Goal: Find specific page/section: Find specific page/section

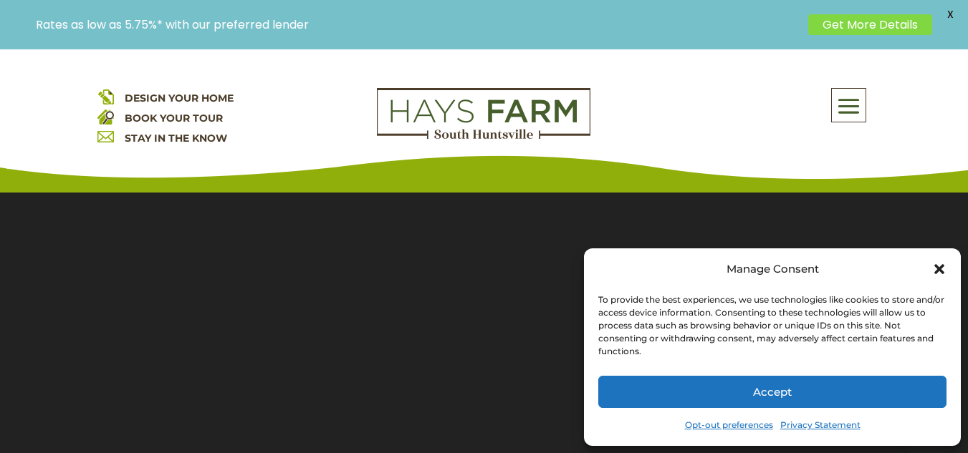
click at [953, 11] on span "X" at bounding box center [949, 14] width 21 height 21
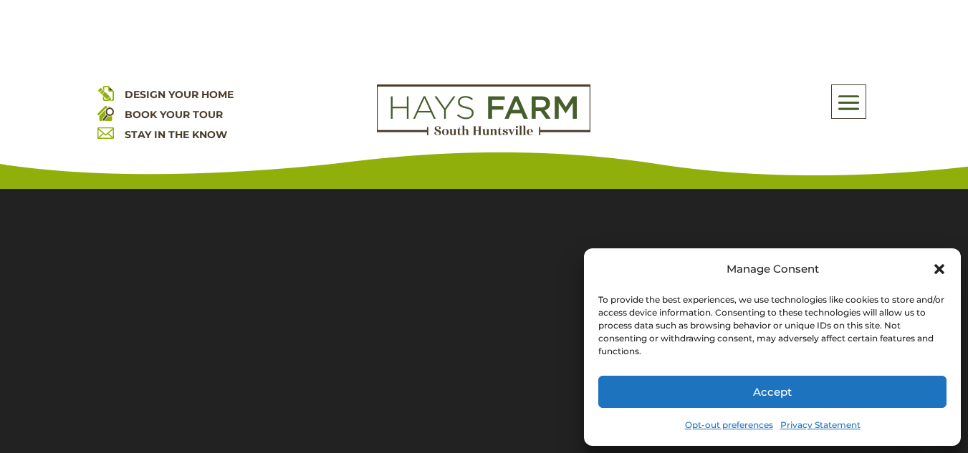
click at [835, 402] on button "Accept" at bounding box center [772, 392] width 348 height 32
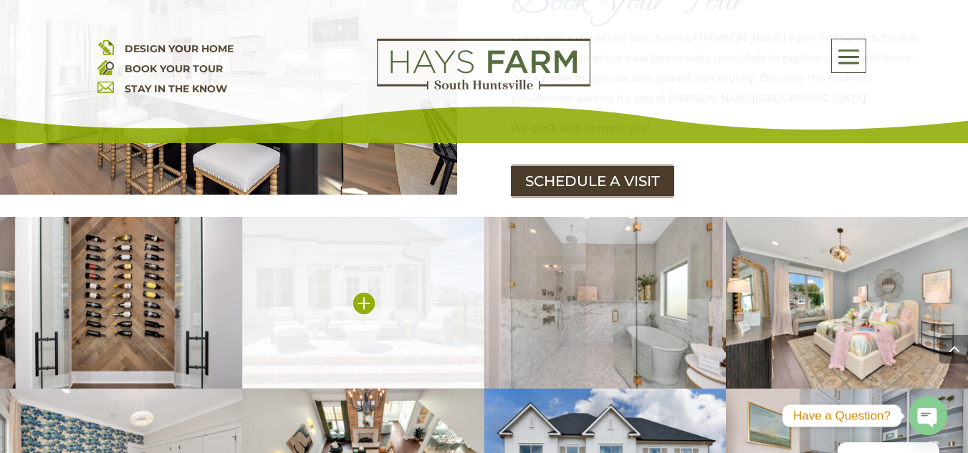
scroll to position [2196, 0]
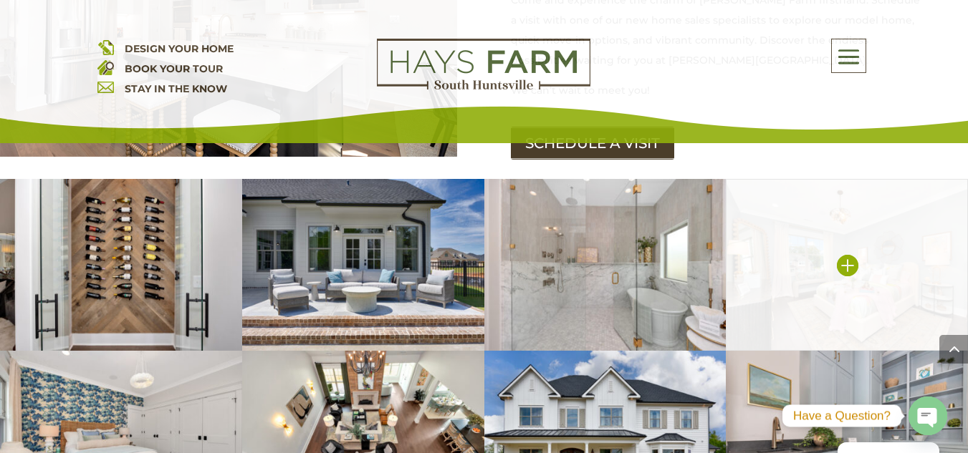
click at [862, 281] on img at bounding box center [846, 265] width 242 height 172
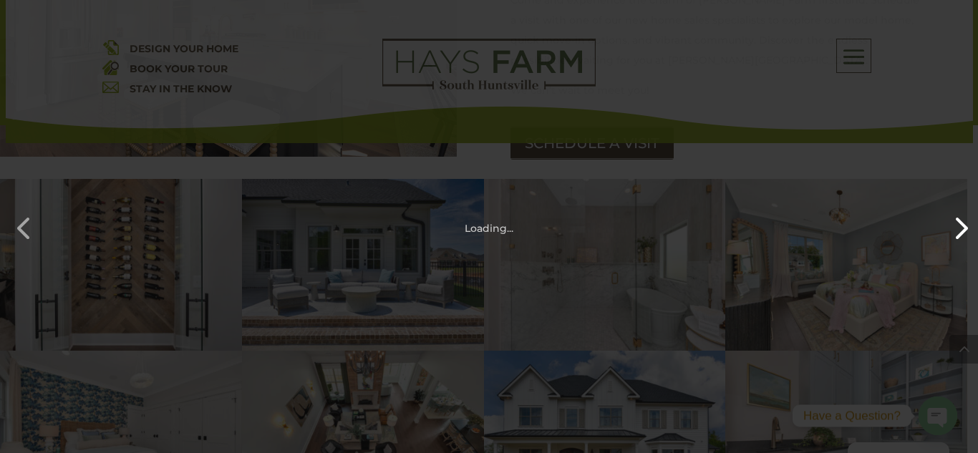
drag, startPoint x: 959, startPoint y: 211, endPoint x: 950, endPoint y: 203, distance: 11.7
click at [959, 211] on button "button" at bounding box center [954, 221] width 34 height 34
click at [12, 227] on button "button" at bounding box center [17, 221] width 34 height 34
drag, startPoint x: 947, startPoint y: 223, endPoint x: 960, endPoint y: 241, distance: 22.1
click at [947, 223] on button "button" at bounding box center [954, 221] width 34 height 34
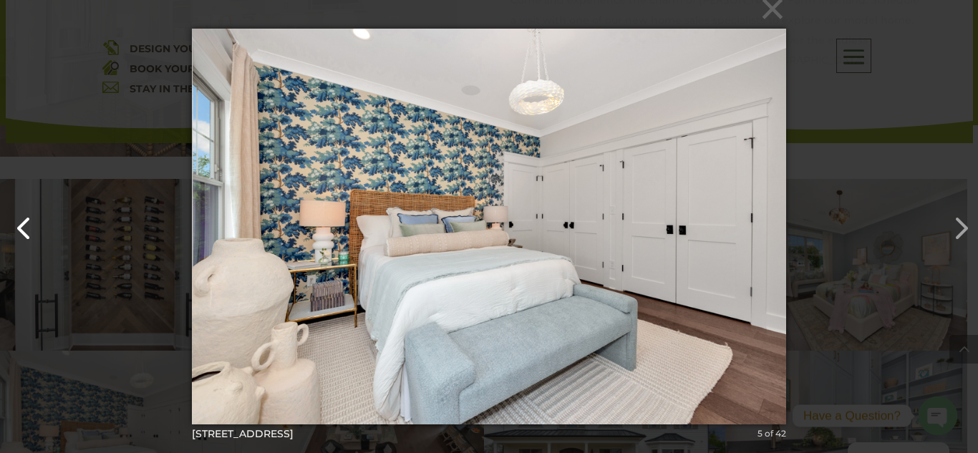
click at [9, 218] on button "button" at bounding box center [17, 221] width 34 height 34
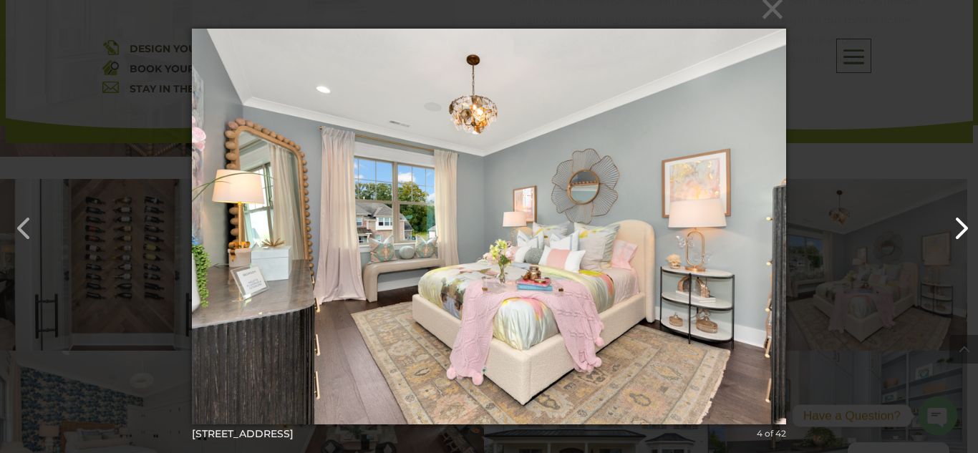
click at [961, 231] on button "button" at bounding box center [954, 221] width 34 height 34
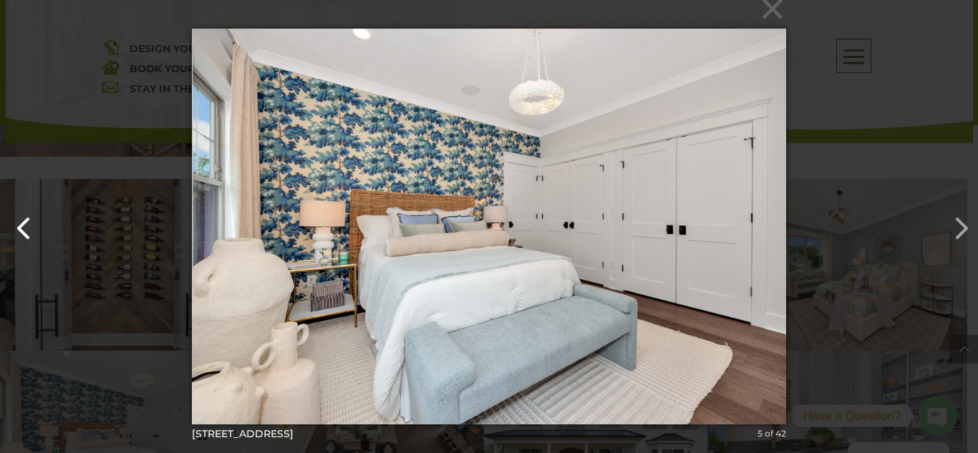
click at [20, 208] on button "button" at bounding box center [17, 221] width 34 height 34
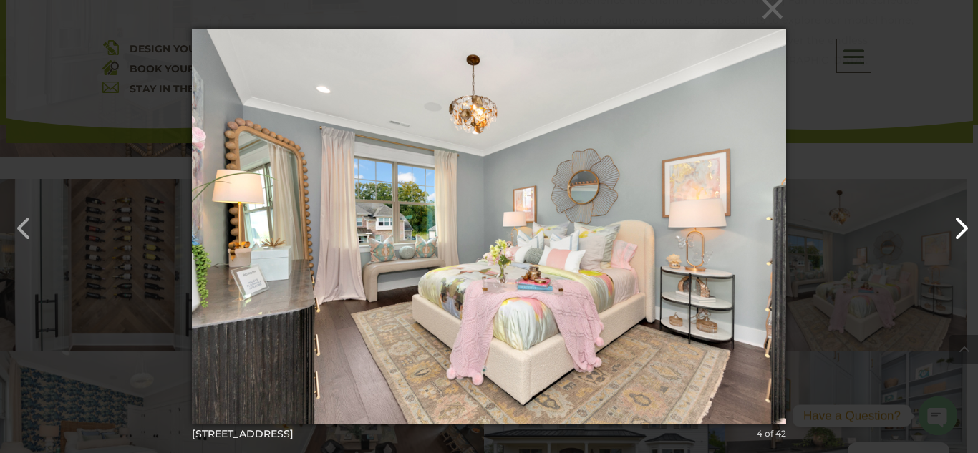
click at [961, 211] on button "button" at bounding box center [954, 221] width 34 height 34
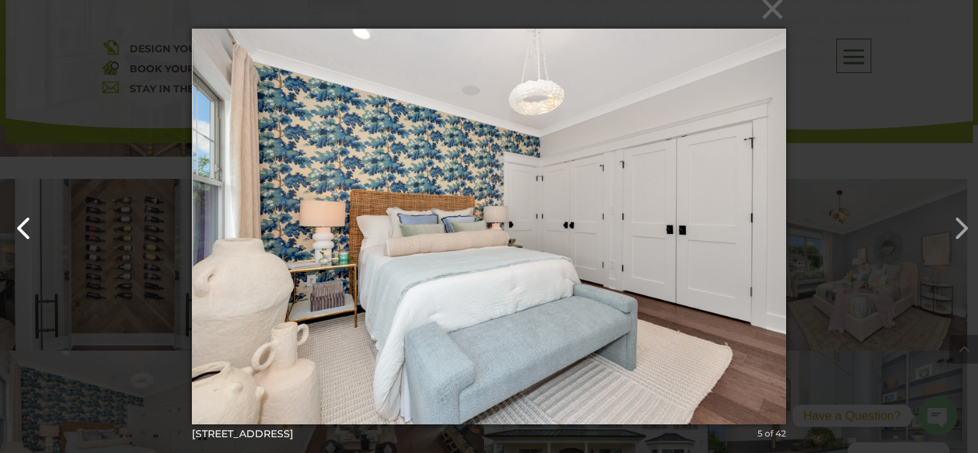
click at [15, 230] on button "button" at bounding box center [17, 221] width 34 height 34
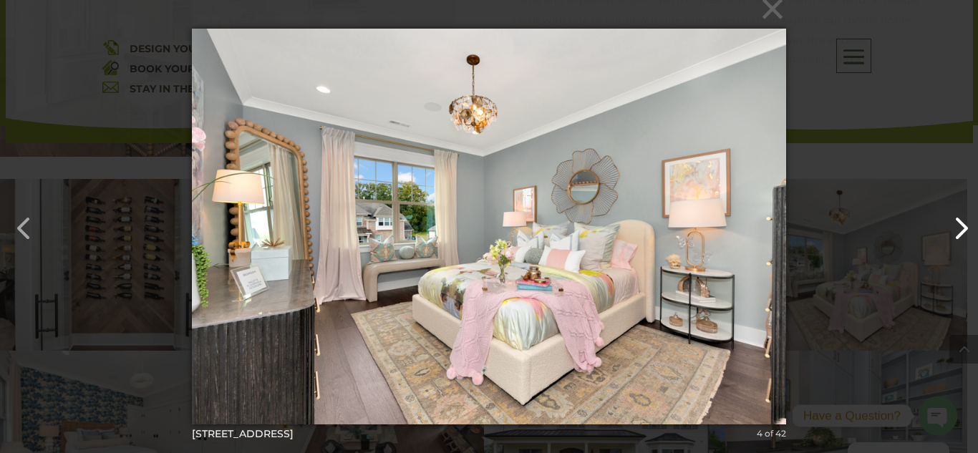
click at [953, 212] on button "button" at bounding box center [954, 221] width 34 height 34
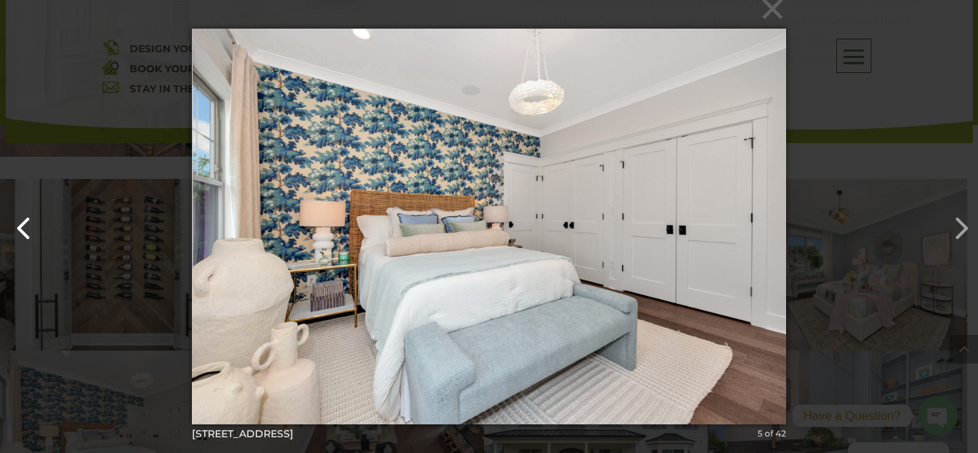
click at [28, 218] on button "button" at bounding box center [17, 221] width 34 height 34
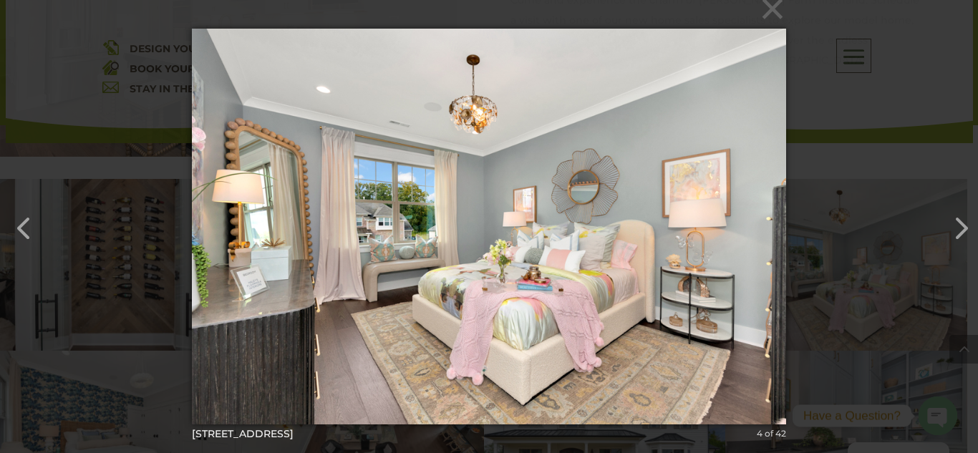
click at [791, 4] on div "× [STREET_ADDRESS]-82 4 of 42 Loading..." at bounding box center [489, 226] width 978 height 453
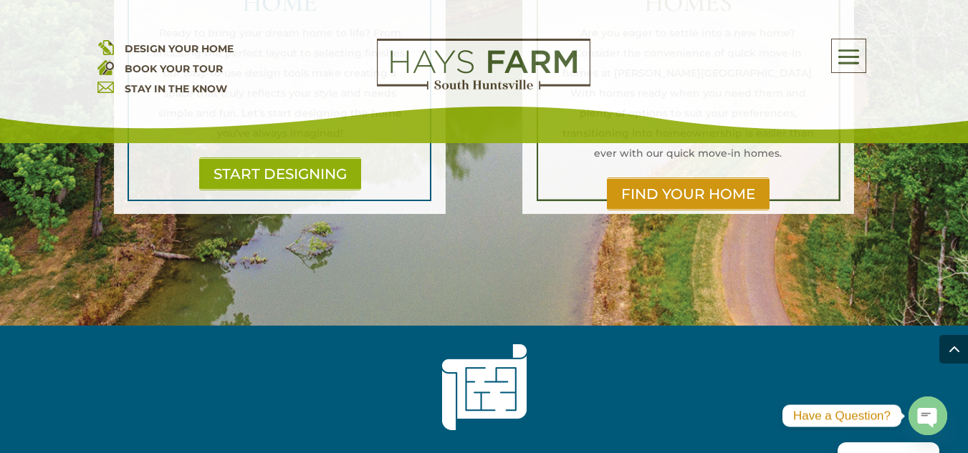
scroll to position [1624, 0]
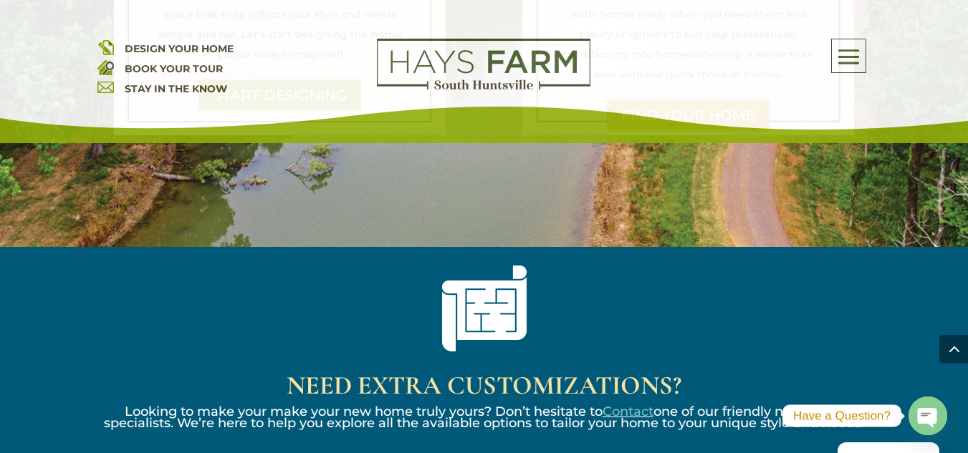
click at [920, 420] on icon "button" at bounding box center [926, 418] width 19 height 19
